Goal: Check status: Check status

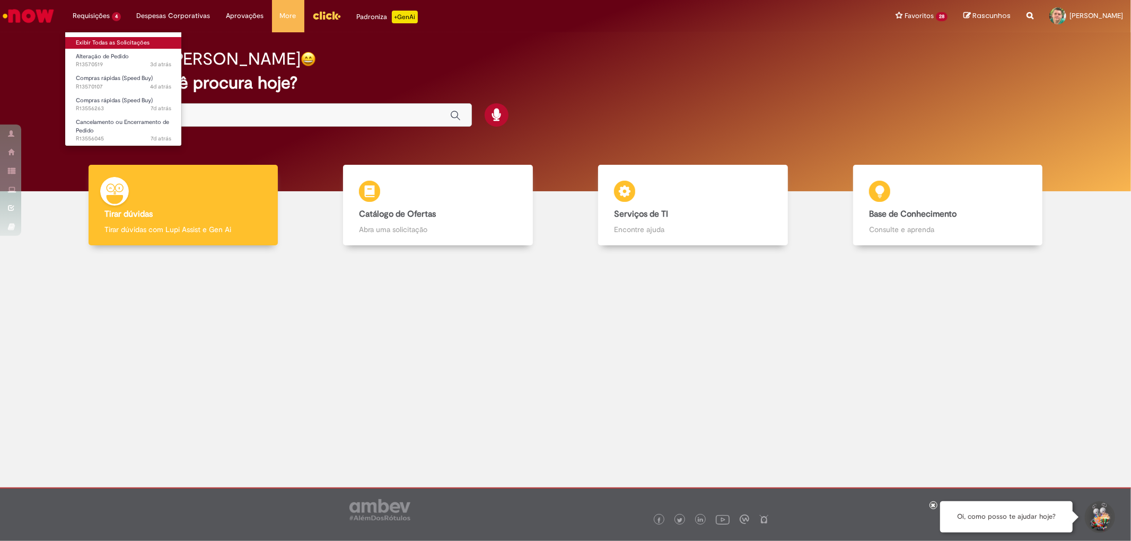
click at [100, 39] on link "Exibir Todas as Solicitações" at bounding box center [123, 43] width 117 height 12
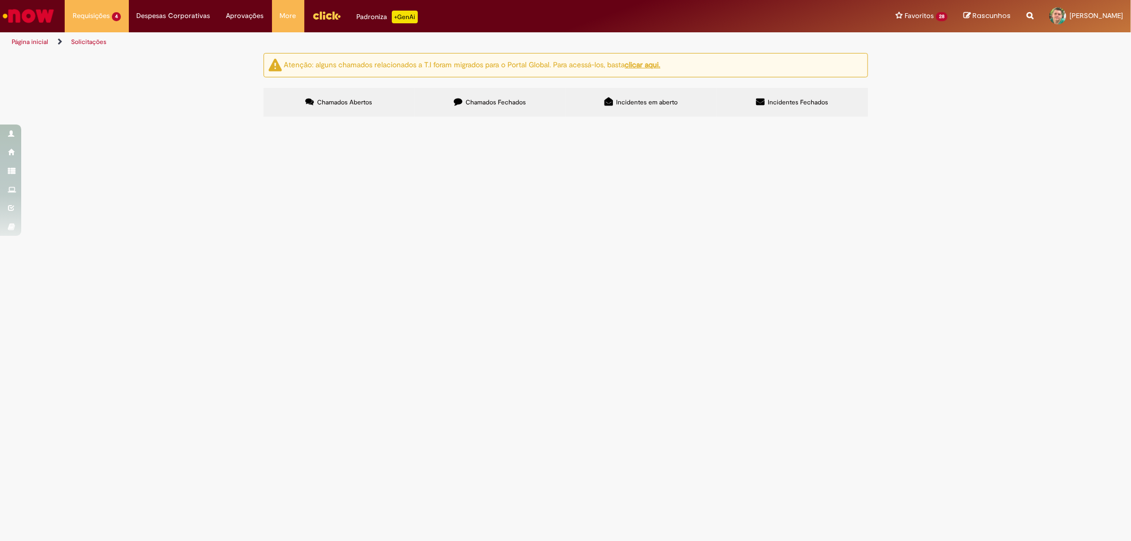
click at [482, 98] on label "Chamados Fechados" at bounding box center [490, 102] width 151 height 29
click at [0, 0] on input "Pesquisar" at bounding box center [0, 0] width 0 height 0
type input "*********"
click at [0, 0] on span "Pesquisar" at bounding box center [0, 0] width 0 height 0
click at [0, 0] on span "PEças para OH DA rotuladora" at bounding box center [0, 0] width 0 height 0
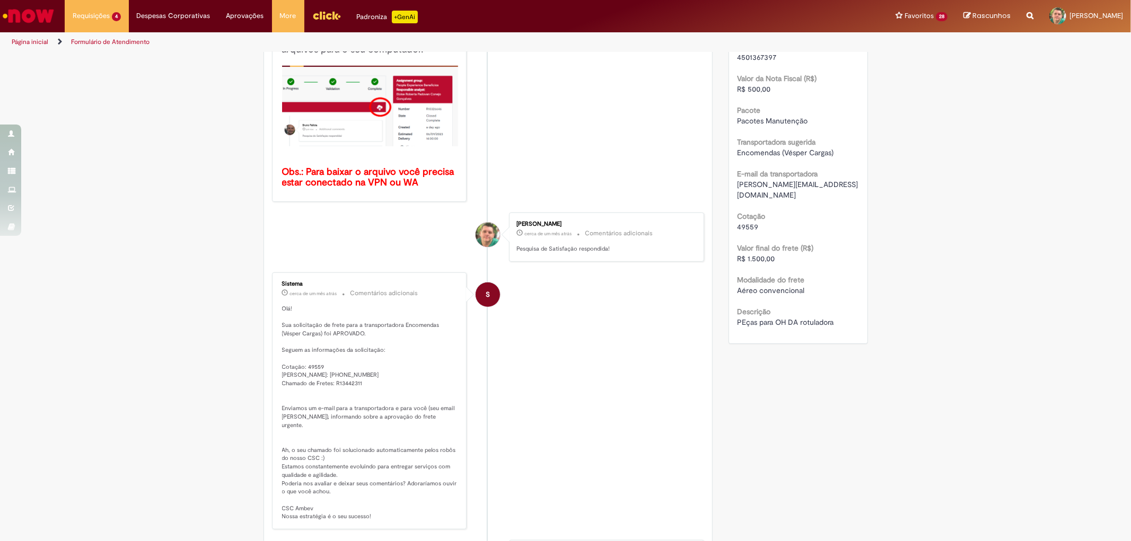
scroll to position [120, 0]
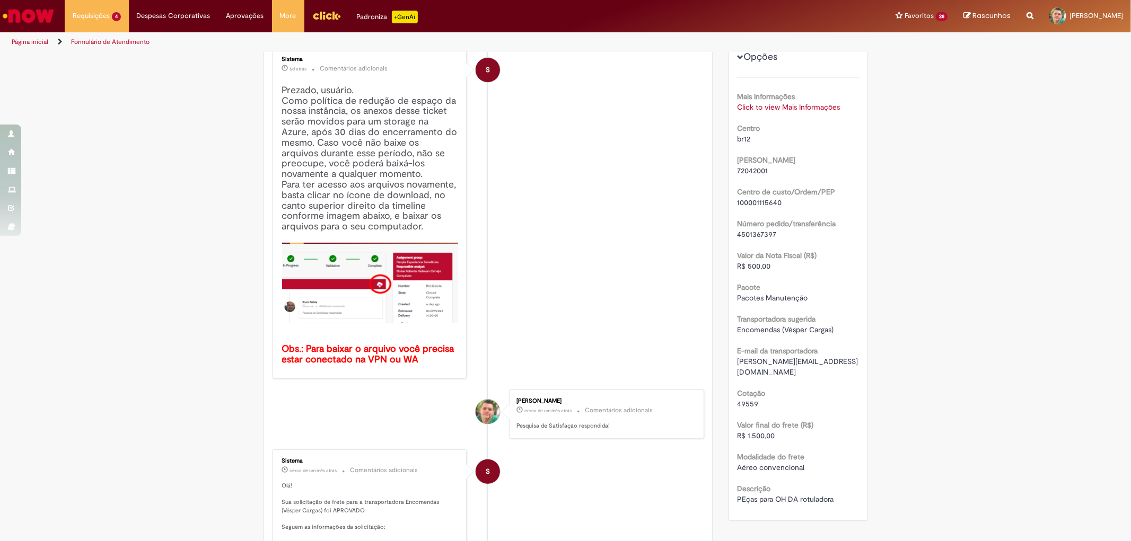
click at [766, 102] on link "Click to view Mais Informações" at bounding box center [788, 107] width 103 height 10
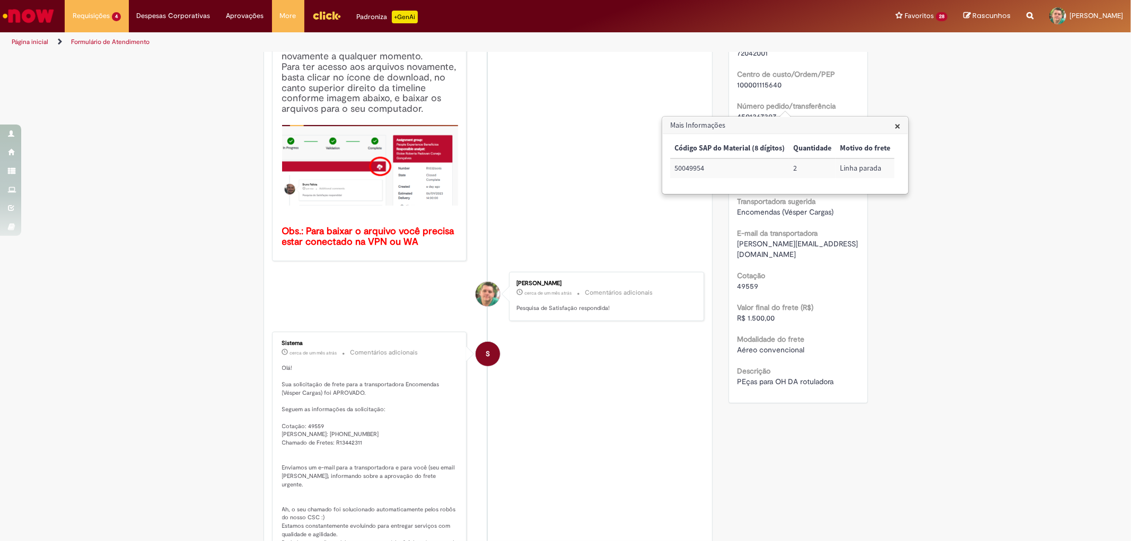
drag, startPoint x: 504, startPoint y: 198, endPoint x: 512, endPoint y: 199, distance: 8.0
click at [504, 198] on li "S Sistema 6d atrás 6 dias atrás Comentários adicionais Prezado, usuário. Como p…" at bounding box center [488, 95] width 433 height 331
click at [896, 127] on span "×" at bounding box center [897, 126] width 6 height 14
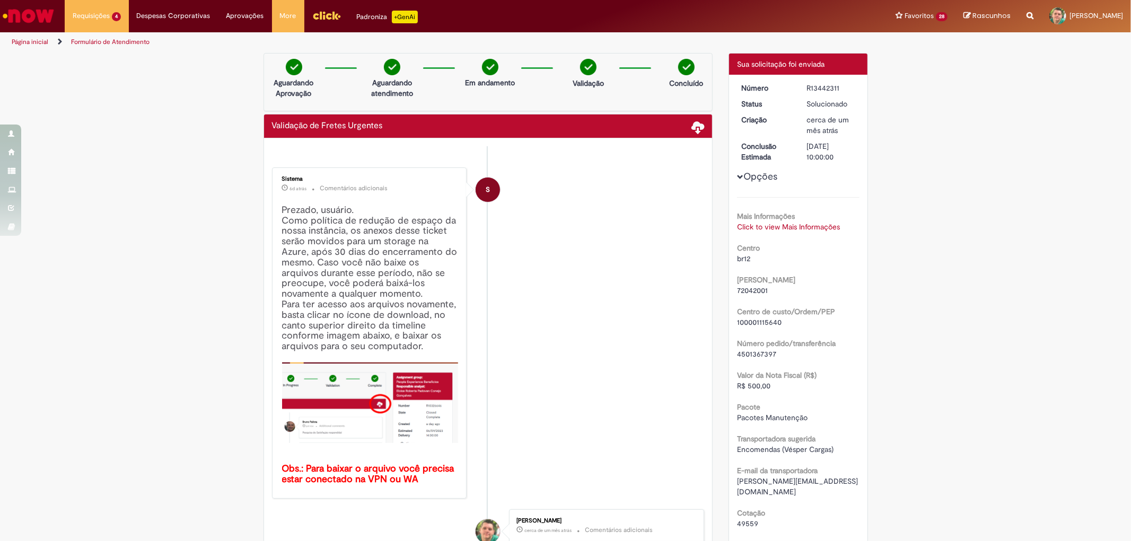
scroll to position [59, 0]
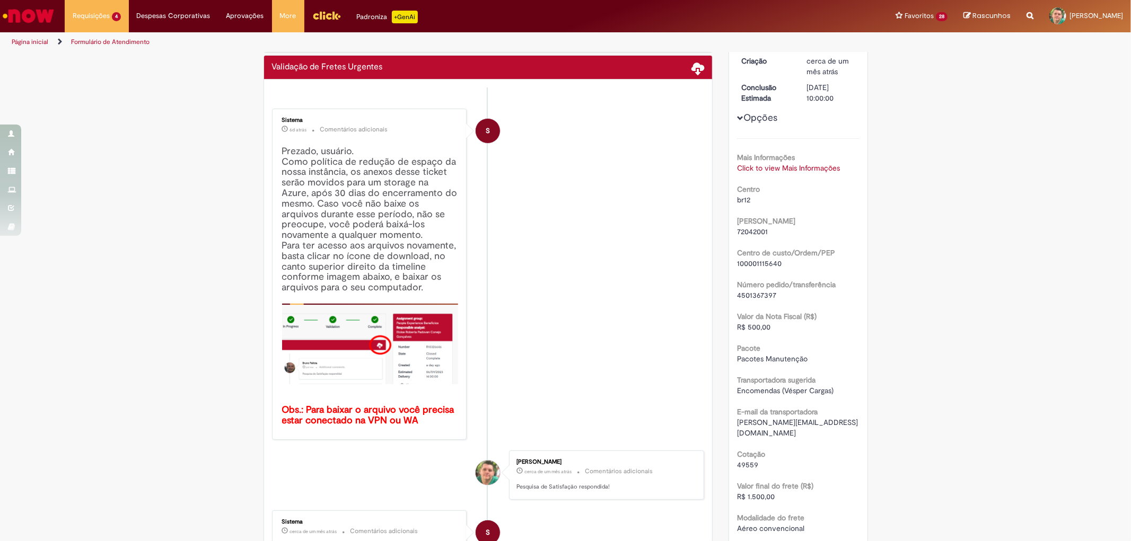
click at [772, 169] on link "Click to view Mais Informações" at bounding box center [788, 168] width 103 height 10
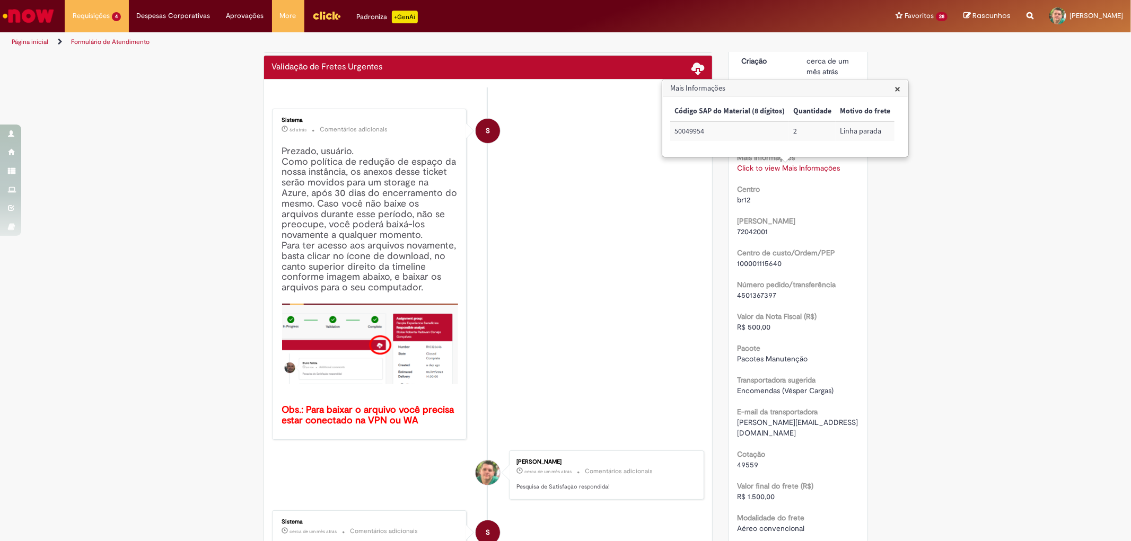
click at [708, 136] on td "50049954" at bounding box center [729, 131] width 119 height 20
drag, startPoint x: 769, startPoint y: 295, endPoint x: 735, endPoint y: 297, distance: 34.0
click at [737, 297] on span "4501367397" at bounding box center [756, 296] width 39 height 10
drag, startPoint x: 703, startPoint y: 130, endPoint x: 664, endPoint y: 138, distance: 39.5
click at [666, 138] on div "× Código SAP do Material (8 dígitos) Quantidade Motivo do frete 50049954 2 Linh…" at bounding box center [784, 125] width 245 height 59
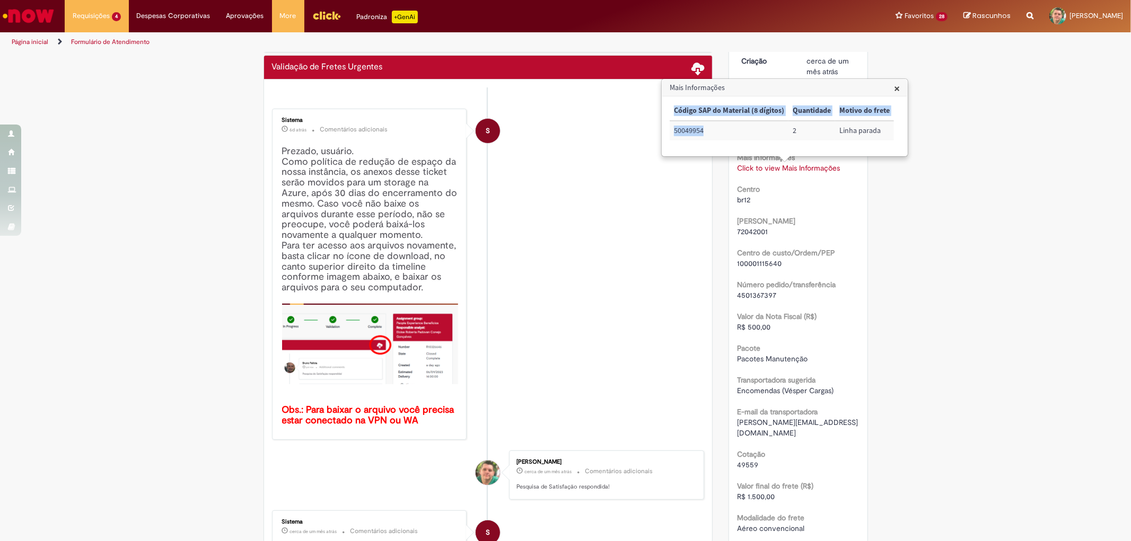
copy table "Código SAP do Material (8 dígitos) Quantidade Motivo do frete 50049954"
click at [717, 124] on td "50049954" at bounding box center [729, 131] width 119 height 20
drag, startPoint x: 674, startPoint y: 129, endPoint x: 706, endPoint y: 131, distance: 31.3
click at [706, 131] on td "50049954" at bounding box center [729, 131] width 119 height 20
copy td "50049954"
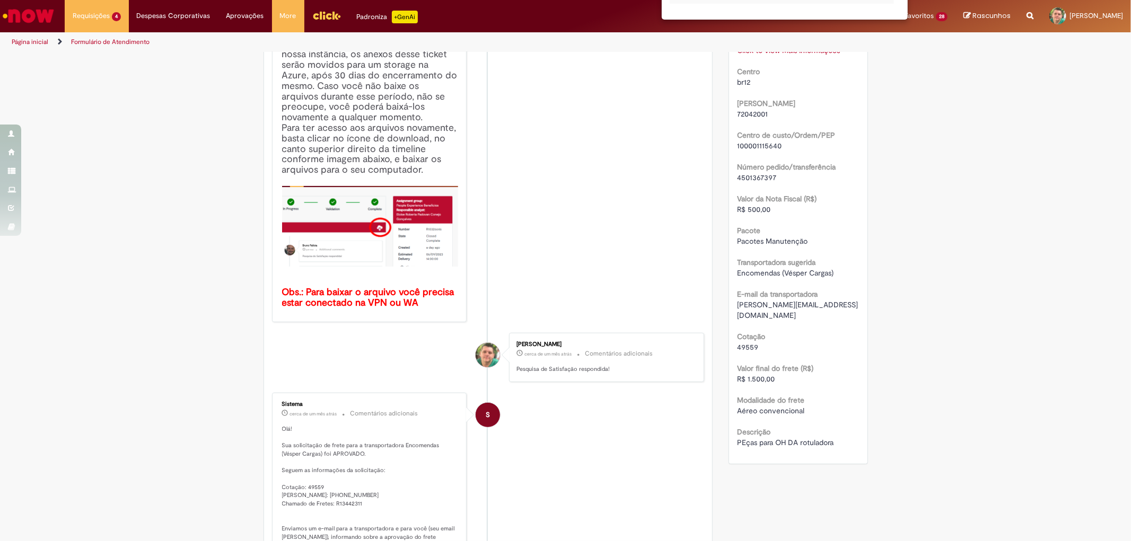
scroll to position [0, 0]
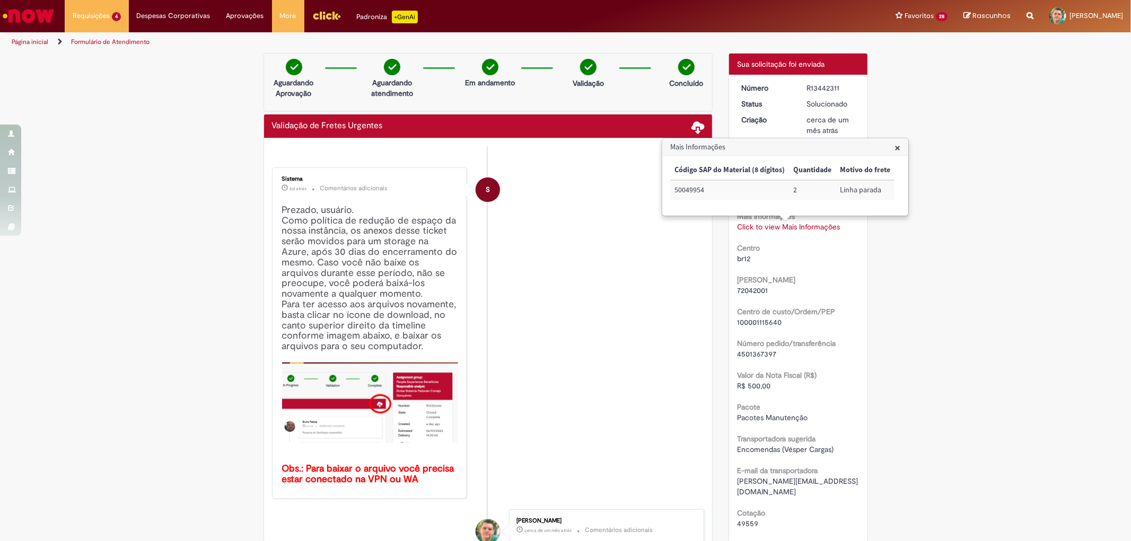
click at [711, 47] on ul "Página inicial Formulário de Atendimento" at bounding box center [377, 42] width 738 height 20
click at [898, 149] on span "×" at bounding box center [897, 147] width 6 height 14
